Goal: Task Accomplishment & Management: Use online tool/utility

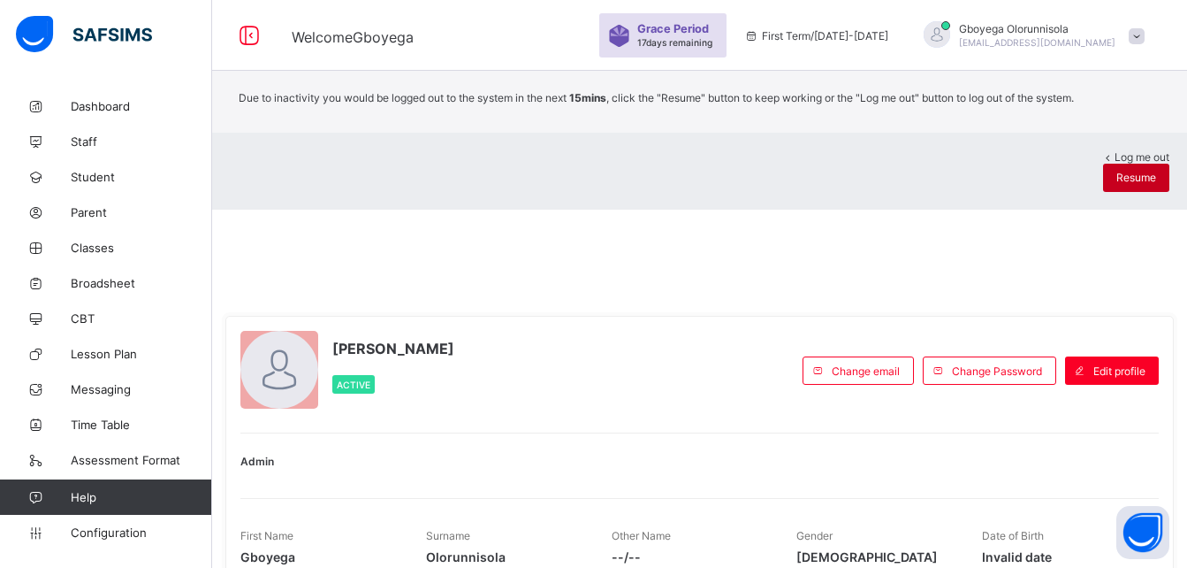
click at [1117, 184] on span "Resume" at bounding box center [1137, 177] width 40 height 13
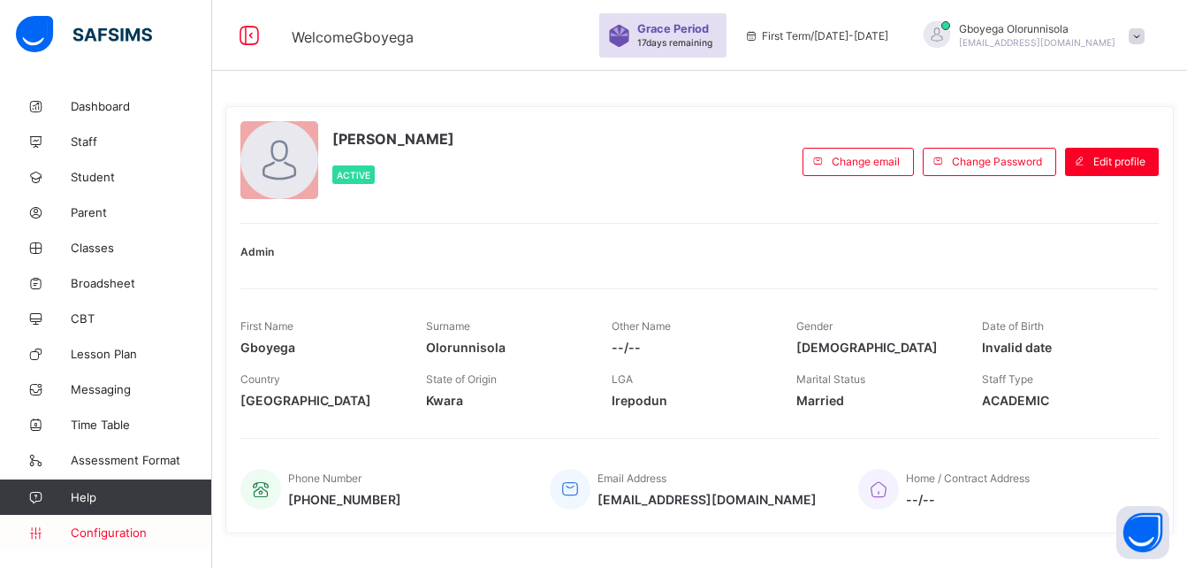
click at [119, 526] on span "Configuration" at bounding box center [141, 532] width 141 height 14
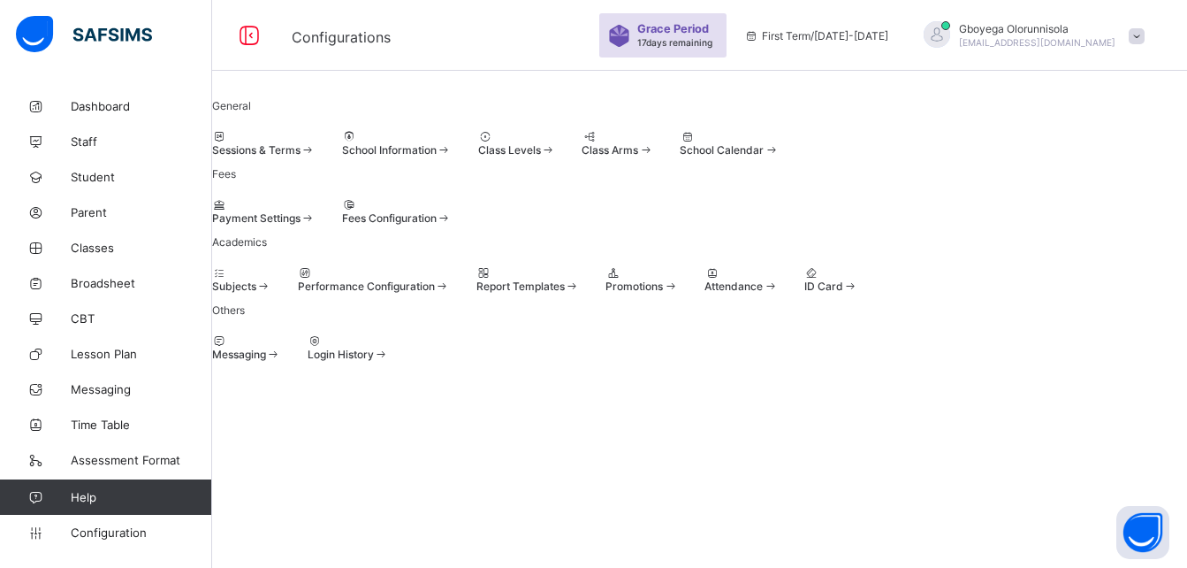
click at [663, 293] on span "Promotions" at bounding box center [634, 285] width 57 height 13
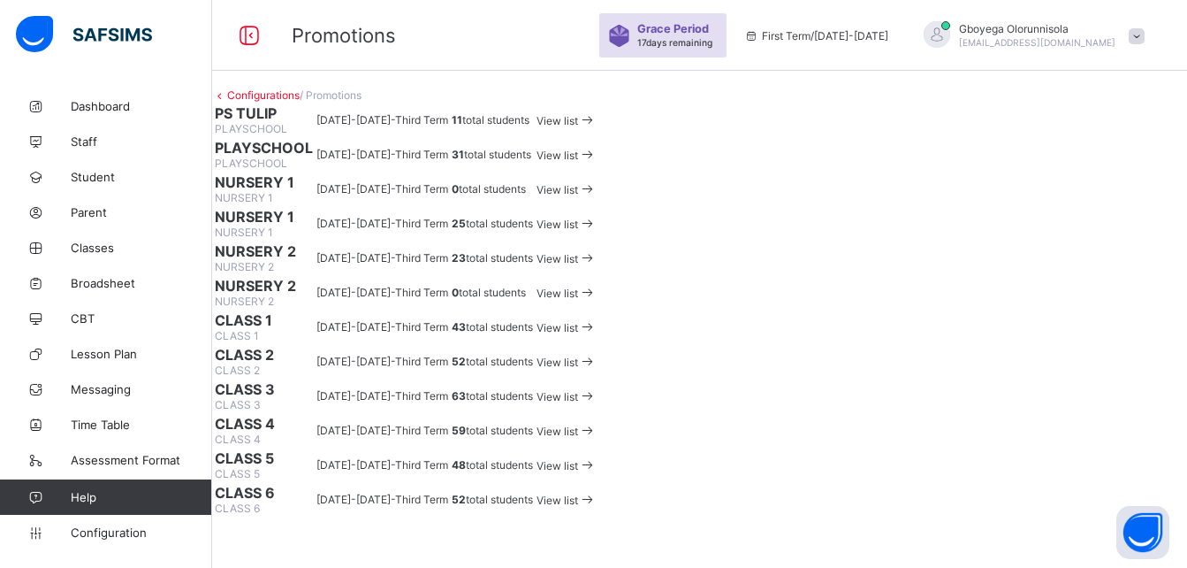
scroll to position [203, 0]
click at [597, 265] on span at bounding box center [587, 258] width 19 height 13
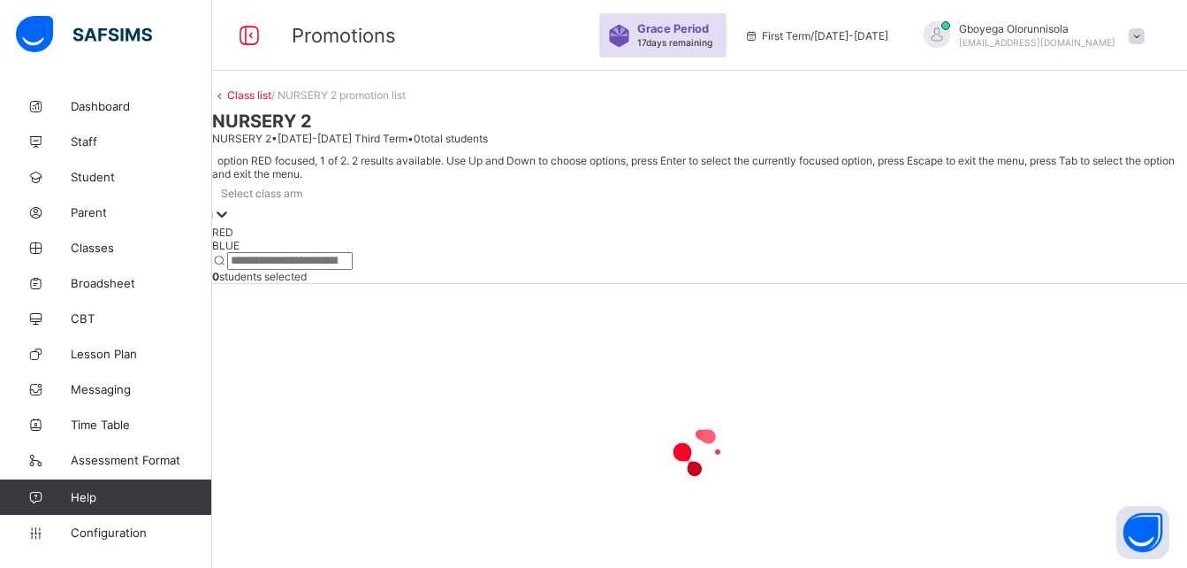
click at [231, 205] on div at bounding box center [222, 215] width 18 height 20
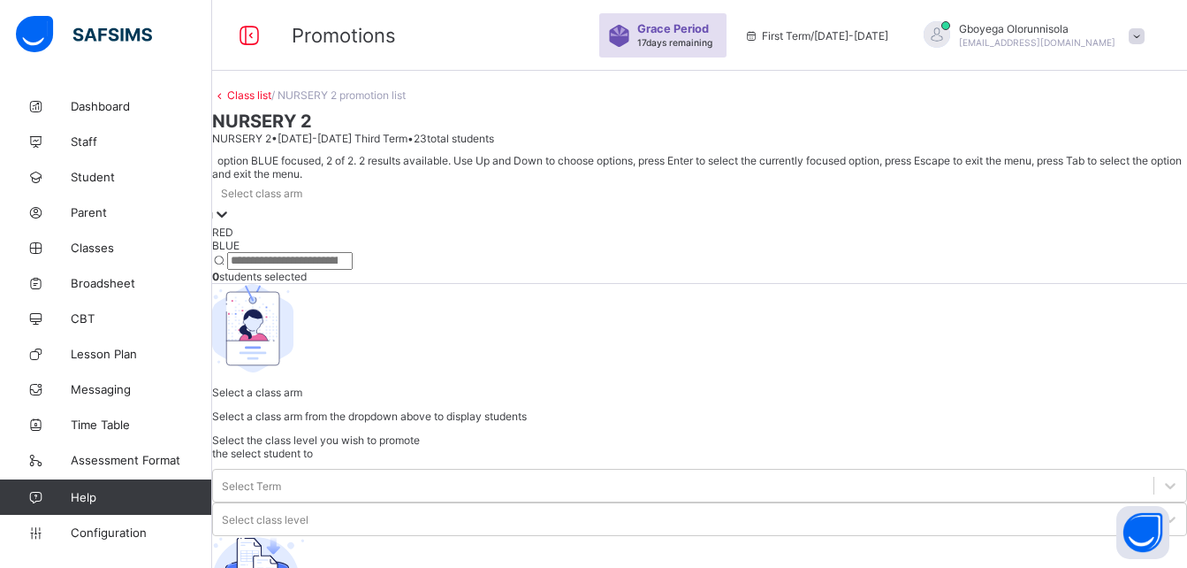
click at [332, 242] on div "BLUE" at bounding box center [699, 245] width 975 height 13
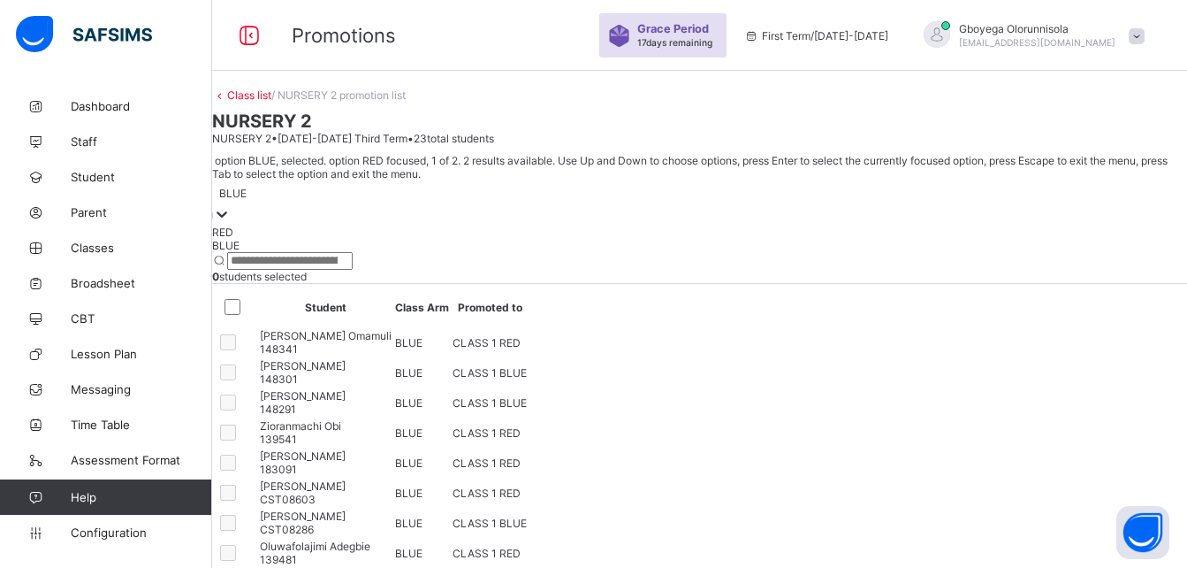
click at [247, 187] on div "BLUE" at bounding box center [232, 193] width 27 height 13
click at [298, 225] on div "RED" at bounding box center [699, 231] width 975 height 13
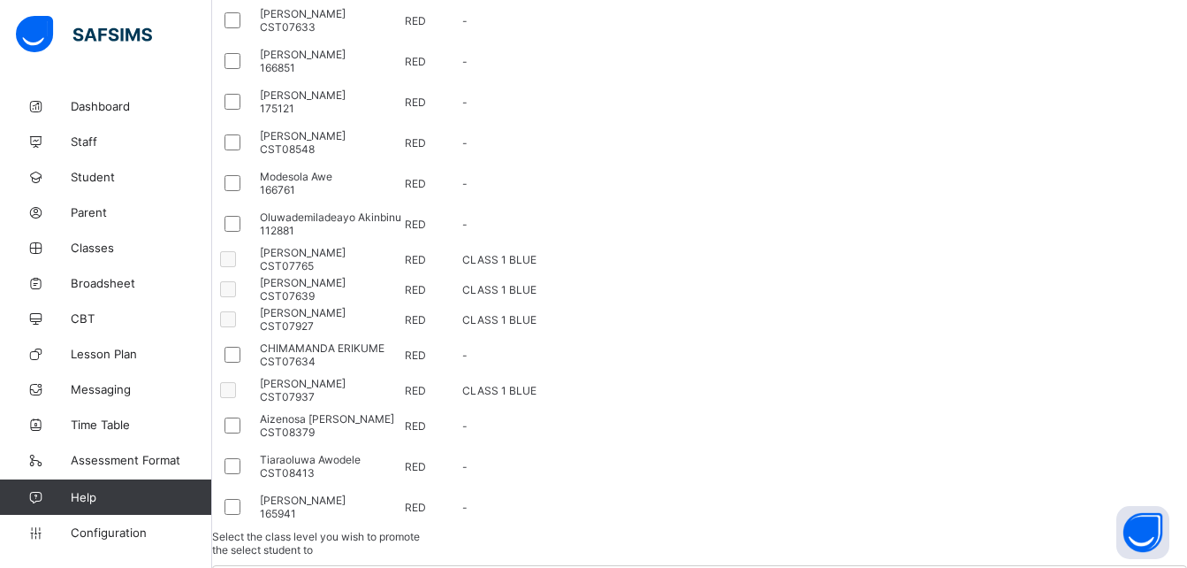
scroll to position [258, 0]
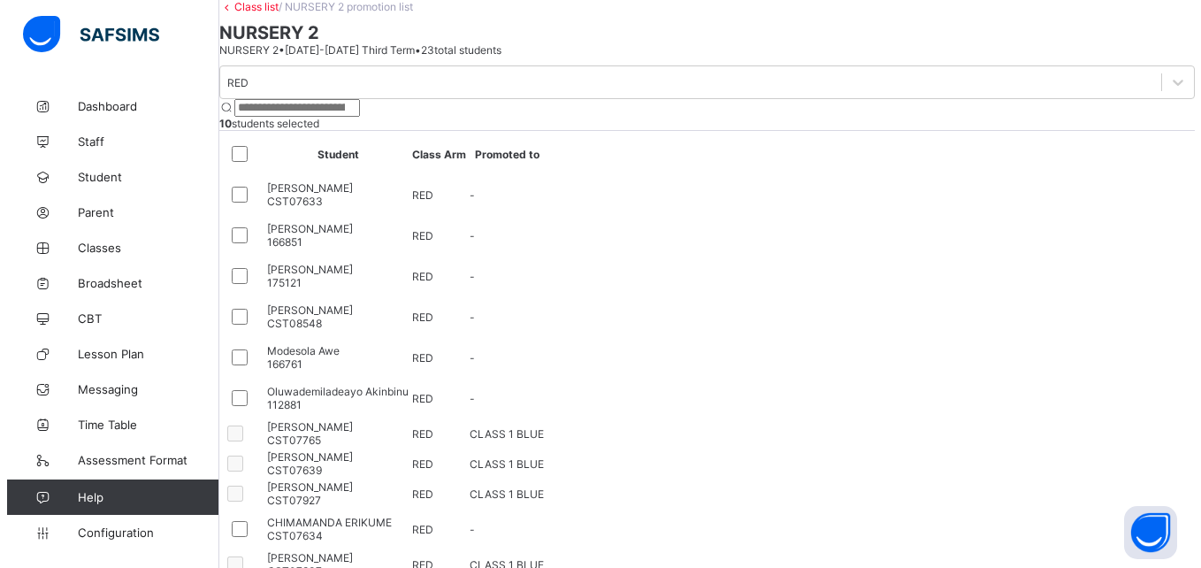
scroll to position [45, 0]
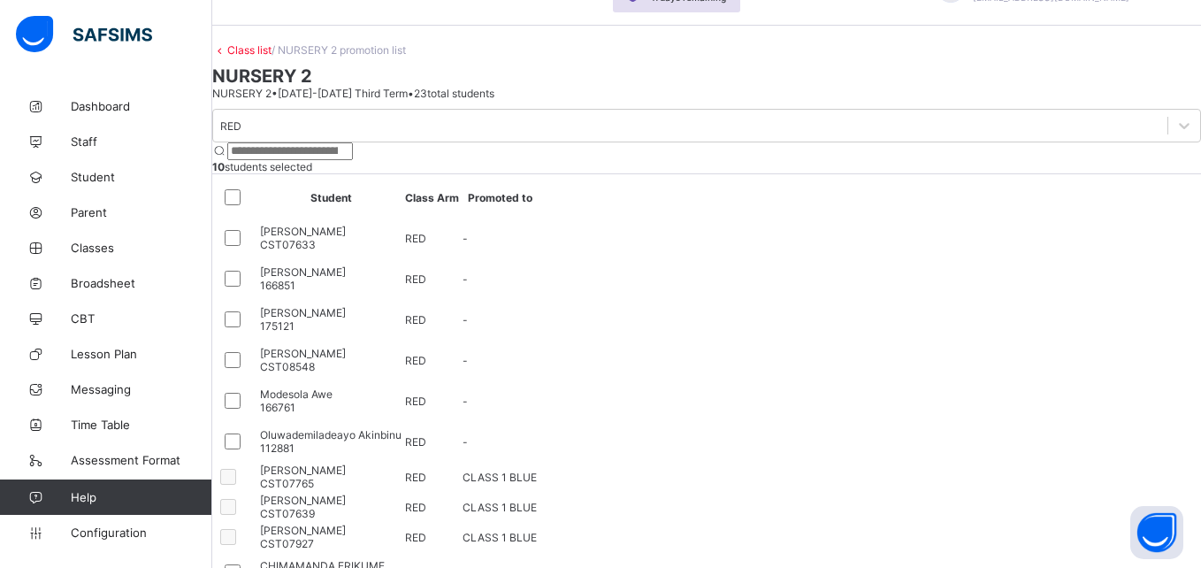
scroll to position [96, 0]
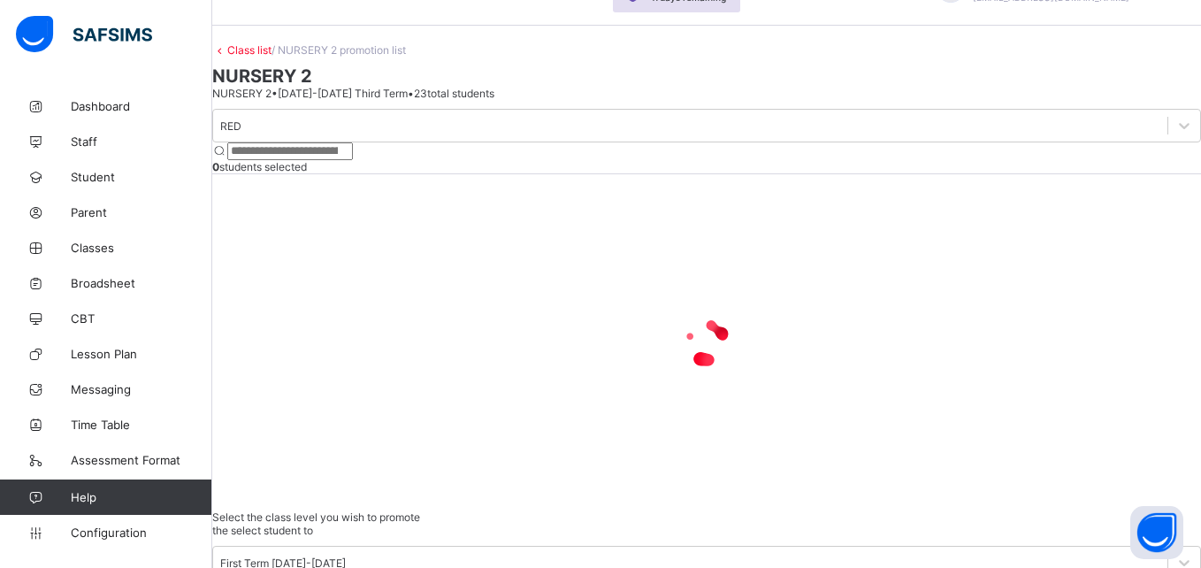
scroll to position [34, 0]
